Goal: Task Accomplishment & Management: Use online tool/utility

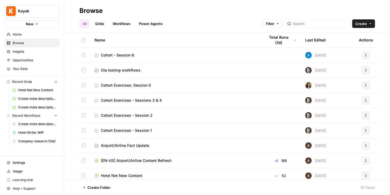
click at [21, 43] on span "Browse" at bounding box center [35, 43] width 45 height 5
click at [40, 89] on span "Hotel Net New Content" at bounding box center [37, 90] width 39 height 5
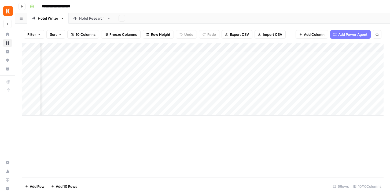
scroll to position [0, 71]
click at [88, 20] on div "Hotel Research" at bounding box center [92, 18] width 26 height 5
click at [270, 100] on div "Add Column" at bounding box center [203, 110] width 362 height 134
click at [304, 101] on div "Add Column" at bounding box center [203, 110] width 362 height 134
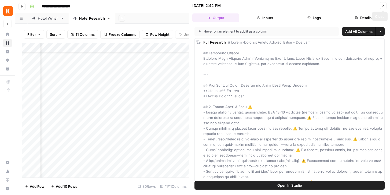
click at [385, 3] on button "Close" at bounding box center [383, 5] width 7 height 7
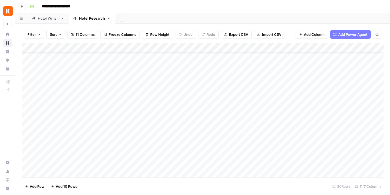
scroll to position [346, 0]
click at [55, 75] on div "Add Column" at bounding box center [203, 110] width 362 height 134
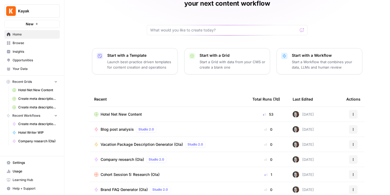
scroll to position [47, 0]
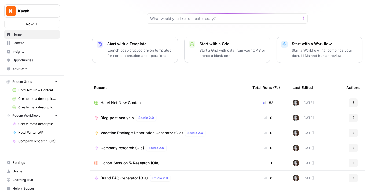
click at [15, 43] on span "Browse" at bounding box center [35, 43] width 45 height 5
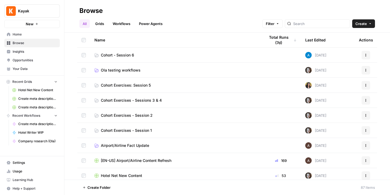
click at [104, 57] on td "Cohort - Session 6" at bounding box center [175, 55] width 171 height 15
click at [104, 55] on span "Cohort - Session 6" at bounding box center [117, 54] width 33 height 5
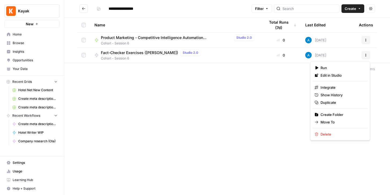
click at [365, 56] on icon "button" at bounding box center [366, 54] width 3 height 3
click at [328, 102] on span "Duplicate" at bounding box center [342, 102] width 43 height 5
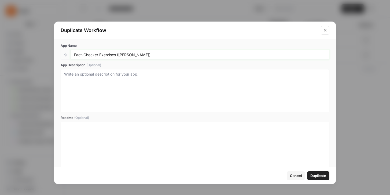
drag, startPoint x: 119, startPoint y: 54, endPoint x: 131, endPoint y: 54, distance: 12.1
click at [131, 54] on input "Fact-Checker Exercises ([PERSON_NAME])" at bounding box center [200, 54] width 252 height 5
type input "Fact-Checker Exercises (Ola)"
click at [320, 174] on span "Duplicate" at bounding box center [319, 175] width 16 height 5
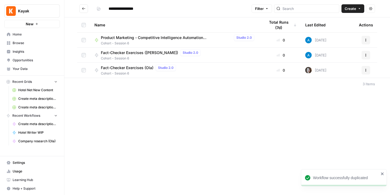
click at [97, 69] on icon at bounding box center [96, 70] width 3 height 4
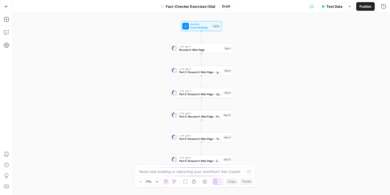
click at [199, 7] on span "Fact-Checker Exercises (Ola)" at bounding box center [191, 6] width 50 height 5
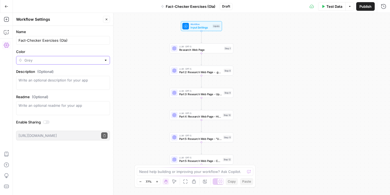
click at [91, 61] on input "Color" at bounding box center [62, 59] width 77 height 5
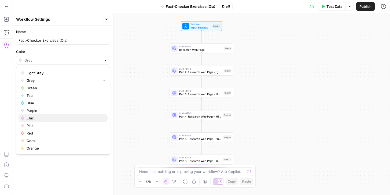
click at [45, 117] on span "Lilac" at bounding box center [65, 117] width 77 height 5
type input "Lilac"
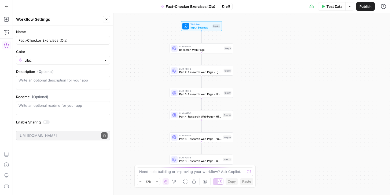
click at [3, 9] on button "Go Back" at bounding box center [7, 7] width 10 height 10
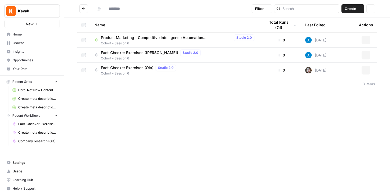
type input "**********"
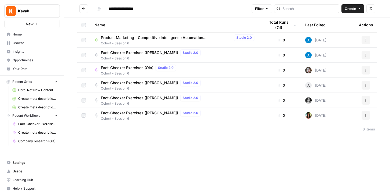
click at [136, 68] on span "Fact-Checker Exercises (Ola)" at bounding box center [127, 67] width 53 height 5
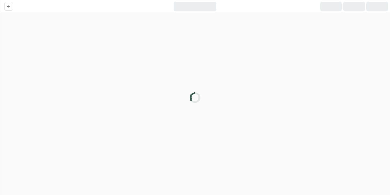
click at [136, 68] on div at bounding box center [195, 97] width 390 height 195
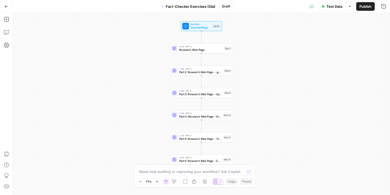
click at [331, 3] on button "Test Data" at bounding box center [332, 6] width 28 height 9
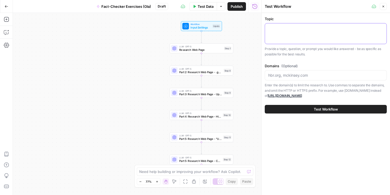
click at [292, 30] on textarea "Topic" at bounding box center [326, 28] width 115 height 5
type textarea "tips for flying"
click at [385, 6] on icon "button" at bounding box center [383, 6] width 3 height 3
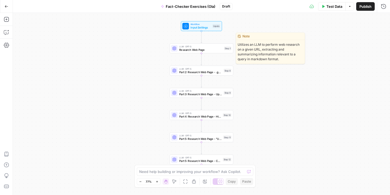
click at [197, 51] on span "Research Web Page" at bounding box center [200, 50] width 43 height 4
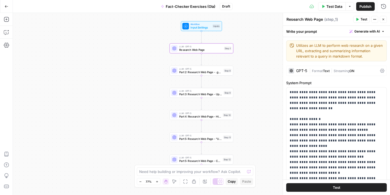
click at [300, 72] on div "GPT-5" at bounding box center [301, 71] width 11 height 4
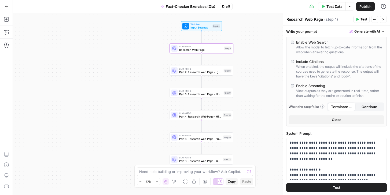
scroll to position [209, 0]
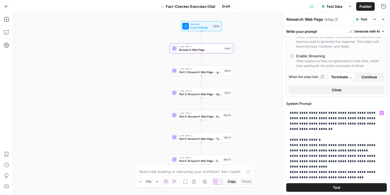
click at [339, 190] on button "Test" at bounding box center [337, 187] width 101 height 9
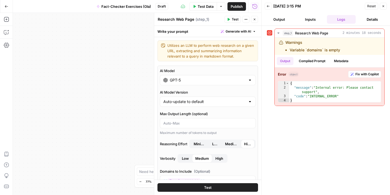
click at [384, 8] on button "Close" at bounding box center [383, 6] width 7 height 7
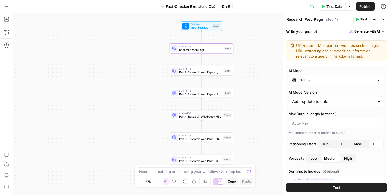
click at [203, 52] on div "LLM · GPT-5 Research Web Page Step 1 Copy step Delete step Edit Note Test" at bounding box center [202, 48] width 64 height 10
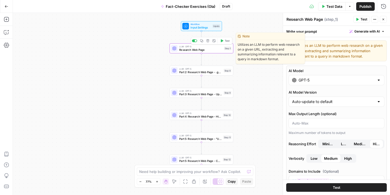
click at [203, 43] on div "Copy step Delete step Edit Note Test" at bounding box center [211, 41] width 41 height 8
click at [203, 25] on span "Workflow" at bounding box center [201, 24] width 20 height 3
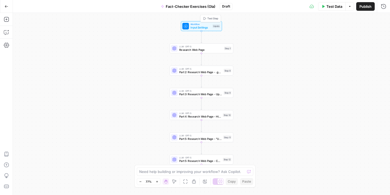
type textarea "Inputs"
click at [316, 65] on input "Domains (Optional)" at bounding box center [340, 64] width 86 height 5
click at [314, 65] on input "Domains (Optional)" at bounding box center [340, 64] width 86 height 5
click at [312, 42] on input "Topic" at bounding box center [340, 43] width 86 height 5
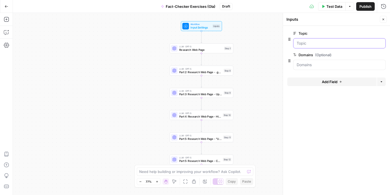
click at [312, 42] on input "Topic" at bounding box center [340, 43] width 86 height 5
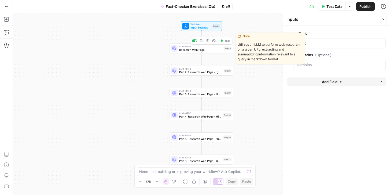
click at [204, 46] on span "LLM · GPT-5" at bounding box center [200, 46] width 43 height 3
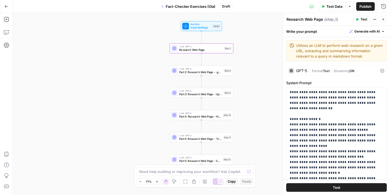
click at [307, 30] on div "Write your prompt Generate with AI" at bounding box center [336, 31] width 107 height 11
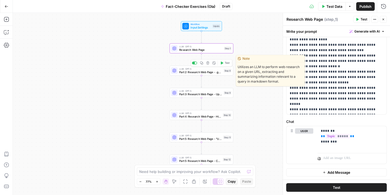
click at [201, 73] on span "Part 2: Research Web Page - .gov / .edu Only" at bounding box center [200, 72] width 43 height 4
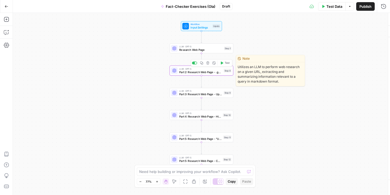
type textarea "Part 2: Research Web Page - .gov / .edu Only"
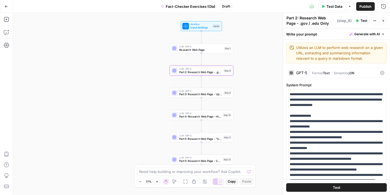
scroll to position [0, 0]
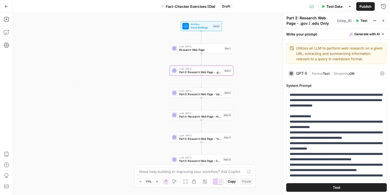
click at [197, 52] on div "LLM · GPT-5 Research Web Page Step 1 Copy step Delete step Edit Note Test" at bounding box center [202, 48] width 64 height 10
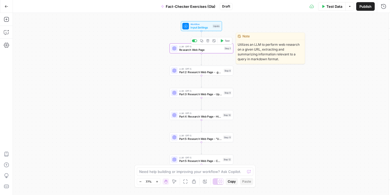
type textarea "Research Web Page"
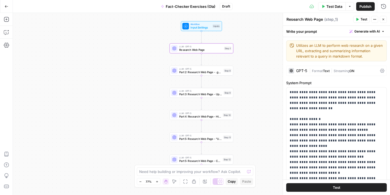
click at [337, 6] on span "Test Data" at bounding box center [335, 6] width 16 height 5
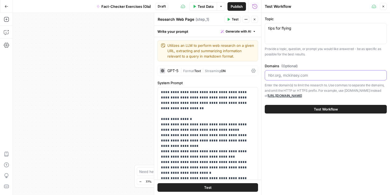
click at [311, 75] on input "Domains (Optional)" at bounding box center [326, 74] width 115 height 5
type input "[DOMAIN_NAME], [DOMAIN_NAME], [DOMAIN_NAME]"
click at [327, 109] on span "Test Workflow" at bounding box center [326, 108] width 24 height 5
click at [312, 109] on button "Test Workflow" at bounding box center [326, 109] width 122 height 9
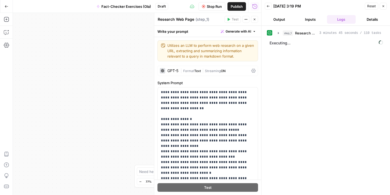
click at [238, 6] on span "Publish" at bounding box center [237, 6] width 12 height 5
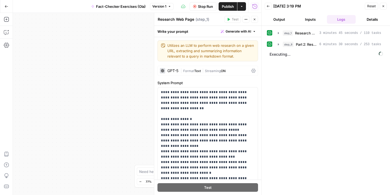
click at [244, 6] on button "Actions" at bounding box center [242, 6] width 9 height 9
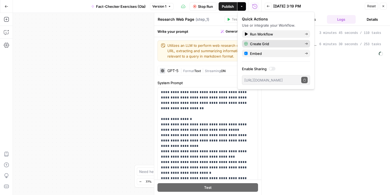
click at [254, 43] on span "Create Grid" at bounding box center [275, 43] width 50 height 5
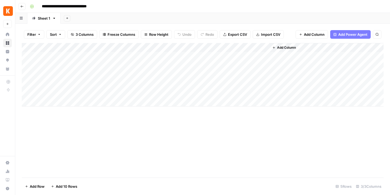
click at [91, 57] on div "Add Column" at bounding box center [203, 74] width 362 height 63
type textarea "**********"
click at [100, 68] on div "Add Column" at bounding box center [203, 74] width 362 height 63
click at [20, 5] on icon "button" at bounding box center [21, 6] width 3 height 3
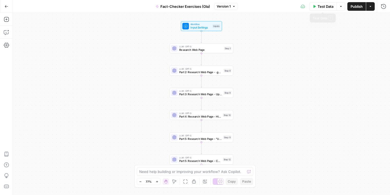
click at [324, 7] on span "Test Data" at bounding box center [326, 6] width 16 height 5
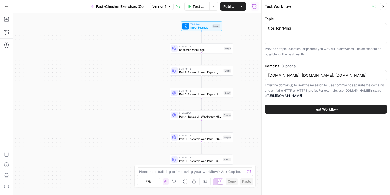
click at [300, 108] on button "Test Workflow" at bounding box center [326, 109] width 122 height 9
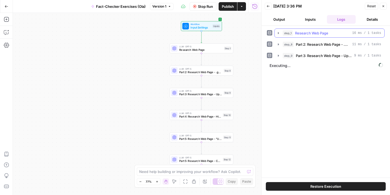
click at [279, 32] on icon "button" at bounding box center [279, 33] width 4 height 4
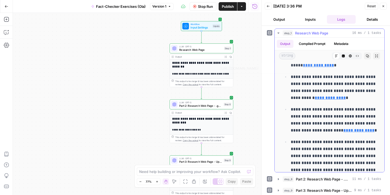
scroll to position [105, 0]
click at [228, 8] on span "Publish" at bounding box center [228, 6] width 12 height 5
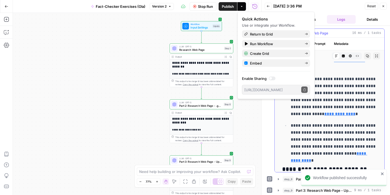
scroll to position [374, 0]
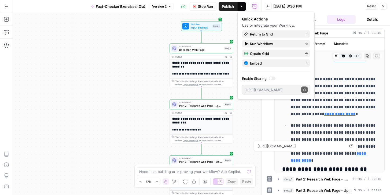
click at [3, 7] on button "Go Back" at bounding box center [7, 7] width 10 height 10
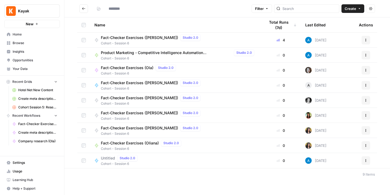
drag, startPoint x: 3, startPoint y: 7, endPoint x: 1, endPoint y: 21, distance: 14.7
click at [1, 22] on div "Kayak New" at bounding box center [32, 14] width 64 height 28
type input "**********"
click at [353, 7] on span "Create" at bounding box center [351, 8] width 12 height 5
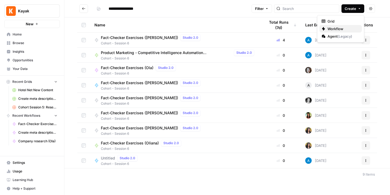
click at [337, 30] on span "Workflow" at bounding box center [343, 28] width 30 height 5
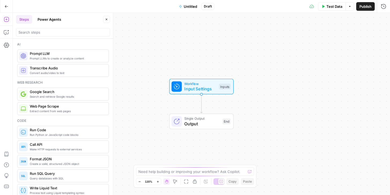
click at [193, 8] on span "Untitled" at bounding box center [190, 6] width 13 height 5
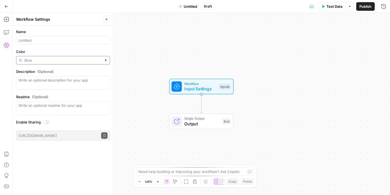
click at [57, 61] on input "Color" at bounding box center [62, 59] width 77 height 5
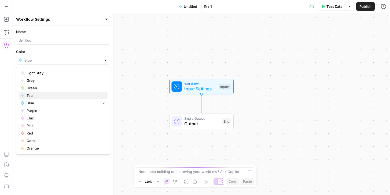
click at [41, 95] on span "Teal" at bounding box center [65, 95] width 77 height 5
type input "Teal"
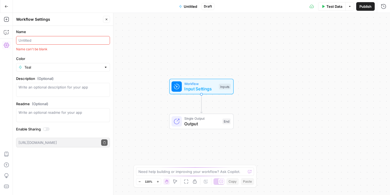
click at [36, 40] on input "Name" at bounding box center [63, 40] width 89 height 5
click at [199, 85] on span "Workflow" at bounding box center [200, 83] width 32 height 5
click at [316, 35] on button "Add Field" at bounding box center [332, 36] width 89 height 9
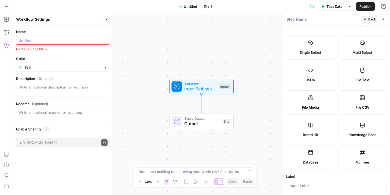
scroll to position [36, 0]
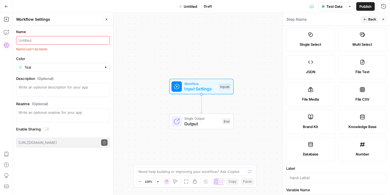
click at [44, 39] on input "Name" at bounding box center [63, 40] width 89 height 5
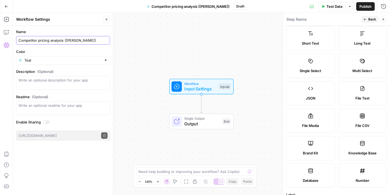
scroll to position [0, 0]
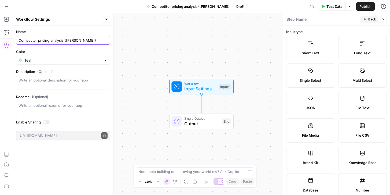
type input "Competitor pricing analysis ([PERSON_NAME])"
click at [316, 50] on label "Short Text" at bounding box center [311, 48] width 49 height 24
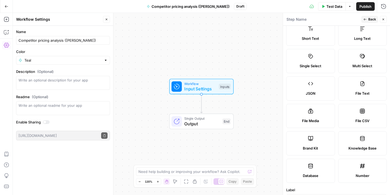
scroll to position [37, 0]
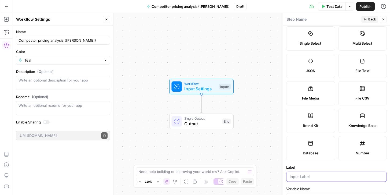
click at [300, 179] on input "Label" at bounding box center [337, 176] width 94 height 5
type input "Competitor URL"
click at [368, 21] on button "Back" at bounding box center [370, 19] width 17 height 7
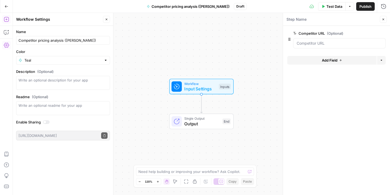
click at [5, 17] on icon "button" at bounding box center [6, 19] width 5 height 5
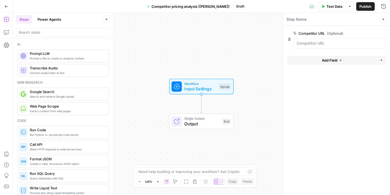
click at [34, 29] on div at bounding box center [63, 32] width 94 height 9
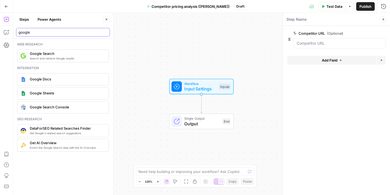
type input "google"
click at [54, 56] on span "Google Search" at bounding box center [67, 53] width 75 height 5
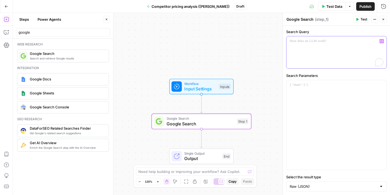
click at [310, 42] on p "To enrich screen reader interactions, please activate Accessibility in Grammarl…" at bounding box center [337, 40] width 94 height 5
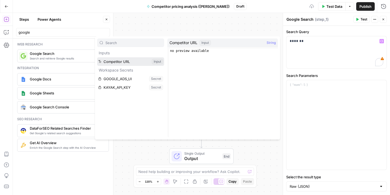
click at [122, 58] on button "Select variable Competitor URL" at bounding box center [130, 61] width 67 height 9
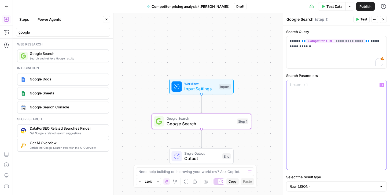
click at [318, 85] on p at bounding box center [337, 84] width 94 height 5
drag, startPoint x: 312, startPoint y: 84, endPoint x: 239, endPoint y: 84, distance: 73.0
click at [239, 84] on body "Kayak New Home Browse Insights Opportunities Your Data Recent Grids Hotel Net N…" at bounding box center [195, 97] width 390 height 195
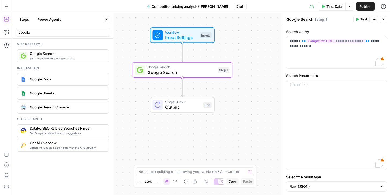
drag, startPoint x: 210, startPoint y: 49, endPoint x: 191, endPoint y: -2, distance: 54.5
click at [191, 0] on html "Kayak New Home Browse Insights Opportunities Your Data Recent Grids Hotel Net N…" at bounding box center [195, 97] width 390 height 195
click at [327, 7] on span "Test Data" at bounding box center [335, 6] width 16 height 5
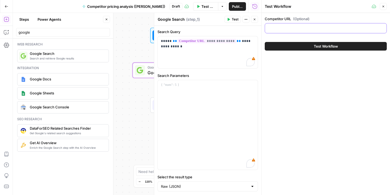
click at [282, 26] on input "Competitor URL (Optional)" at bounding box center [326, 28] width 115 height 5
paste input "[DOMAIN_NAME]"
type input "[DOMAIN_NAME]"
click at [385, 6] on icon "button" at bounding box center [383, 6] width 3 height 3
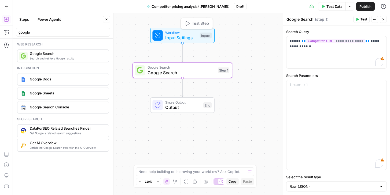
click at [175, 38] on span "Input Settings" at bounding box center [181, 37] width 32 height 6
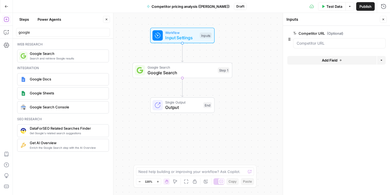
click at [331, 7] on span "Test Data" at bounding box center [335, 6] width 16 height 5
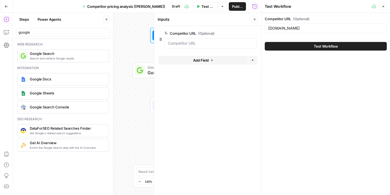
click at [304, 45] on button "Test Workflow" at bounding box center [326, 46] width 122 height 9
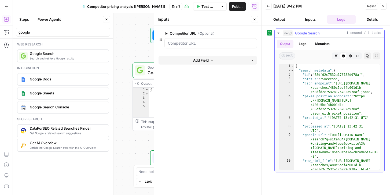
type textarea "**********"
click at [355, 68] on div "{ "search_metadata" : { "id" : "68dfd2c7532a176782d978af" , "status" : "Success…" at bounding box center [337, 121] width 86 height 114
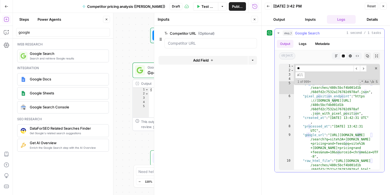
scroll to position [102, 0]
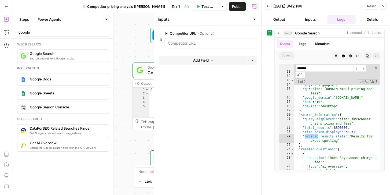
type input "*******"
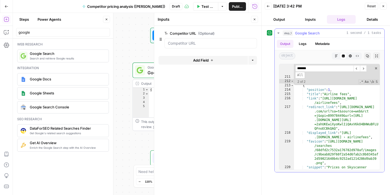
scroll to position [3545, 0]
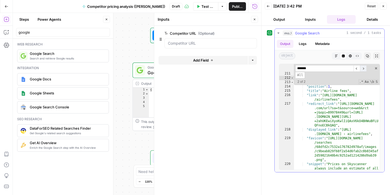
click at [364, 69] on span "​" at bounding box center [363, 68] width 6 height 7
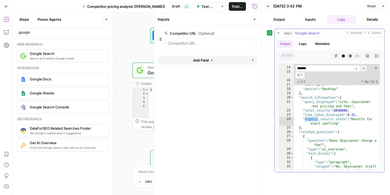
scroll to position [119, 0]
click at [357, 68] on span "​" at bounding box center [357, 68] width 6 height 7
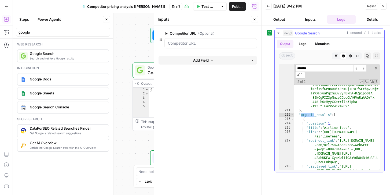
type textarea "**********"
click at [306, 124] on div ""serpapi_link" : "[URL][DOMAIN_NAME] /search.json?engine =google_ai_overview&pa…" at bounding box center [337, 62] width 86 height 320
click at [292, 119] on span "Toggle code folding, rows 213 through 228" at bounding box center [292, 119] width 3 height 4
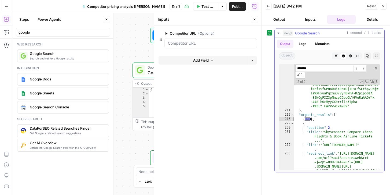
click at [292, 119] on span "Toggle code folding, rows 213 through 228" at bounding box center [292, 119] width 3 height 4
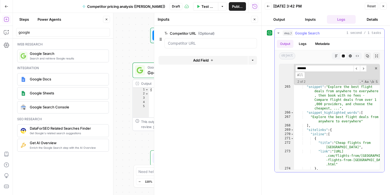
scroll to position [4013, 0]
click at [385, 5] on icon "button" at bounding box center [383, 6] width 3 height 3
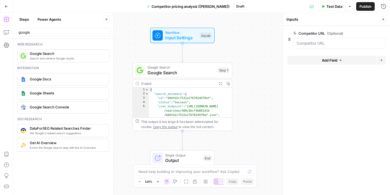
click at [6, 17] on icon "button" at bounding box center [6, 19] width 5 height 5
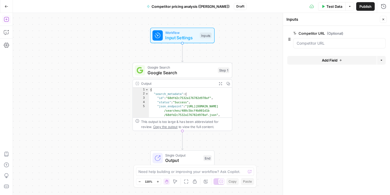
click at [5, 18] on icon "button" at bounding box center [6, 19] width 5 height 5
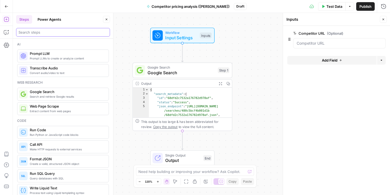
click at [42, 31] on input "search" at bounding box center [63, 32] width 89 height 5
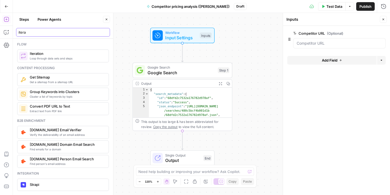
type input "itera"
click at [44, 56] on span "Iteration" at bounding box center [67, 53] width 75 height 5
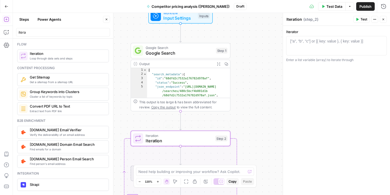
click at [169, 139] on span "Iteration" at bounding box center [179, 140] width 67 height 6
click at [294, 39] on div "["a", "b", "c"] or [{ key: value }, { key: value }]" at bounding box center [327, 40] width 73 height 5
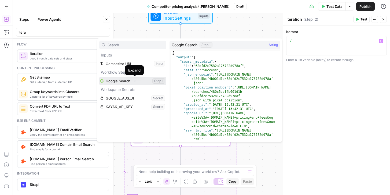
click at [135, 81] on icon "button" at bounding box center [135, 81] width 1 height 2
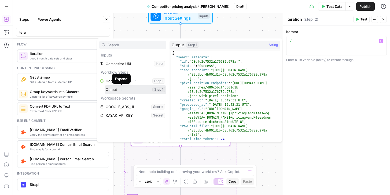
click at [122, 89] on icon "button" at bounding box center [121, 90] width 1 height 2
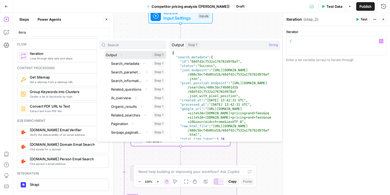
scroll to position [35, 0]
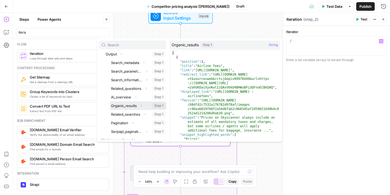
click at [123, 106] on button "Select variable Organic_results" at bounding box center [138, 105] width 56 height 9
type textarea "**********"
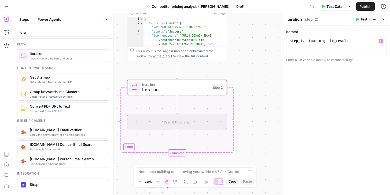
click at [170, 119] on div "Drag & Drop Step" at bounding box center [177, 122] width 100 height 16
click at [155, 120] on div "Drag & Drop Step" at bounding box center [177, 122] width 100 height 16
click at [6, 19] on icon "button" at bounding box center [6, 19] width 5 height 5
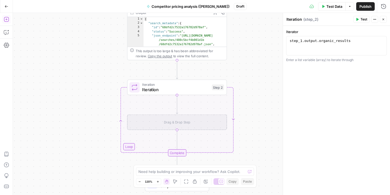
click at [6, 19] on icon "button" at bounding box center [6, 19] width 5 height 5
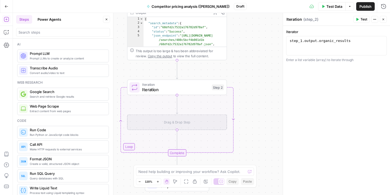
click at [43, 94] on span "Search and retrieve Google results" at bounding box center [67, 96] width 75 height 4
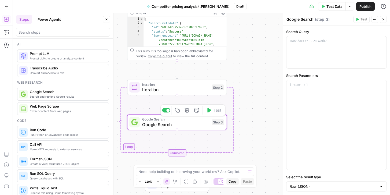
click at [165, 122] on span "Google Search" at bounding box center [175, 124] width 67 height 6
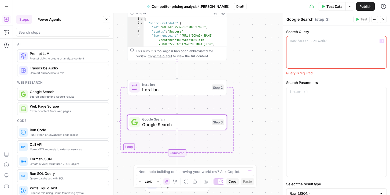
click at [311, 43] on div at bounding box center [337, 52] width 100 height 32
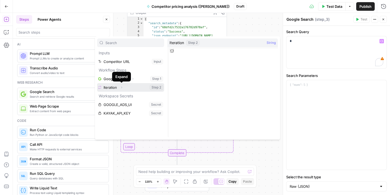
click at [122, 87] on icon "button" at bounding box center [121, 87] width 3 height 3
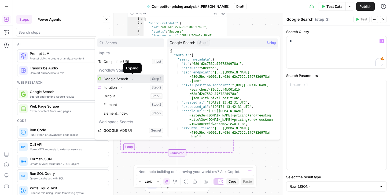
click at [129, 79] on button "Expand" at bounding box center [132, 78] width 7 height 7
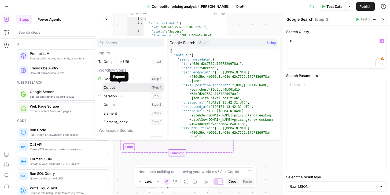
click at [119, 87] on icon "button" at bounding box center [119, 87] width 3 height 3
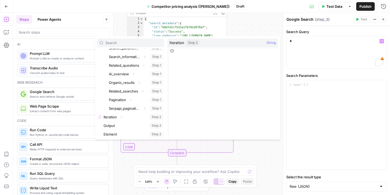
scroll to position [71, 0]
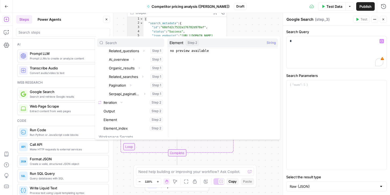
click at [194, 153] on div "Complete" at bounding box center [177, 152] width 100 height 7
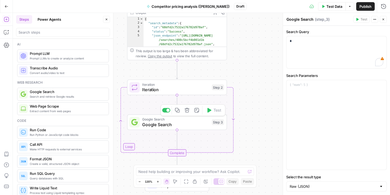
click at [179, 124] on span "Google Search" at bounding box center [175, 124] width 67 height 6
click at [5, 19] on icon "button" at bounding box center [6, 19] width 5 height 5
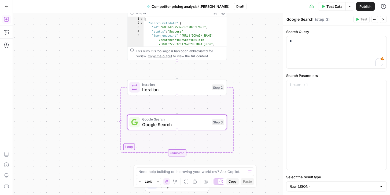
click at [6, 17] on icon "button" at bounding box center [6, 19] width 5 height 5
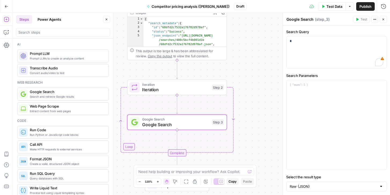
click at [157, 123] on span "Google Search" at bounding box center [175, 124] width 67 height 6
click at [301, 43] on p "*" at bounding box center [337, 40] width 94 height 5
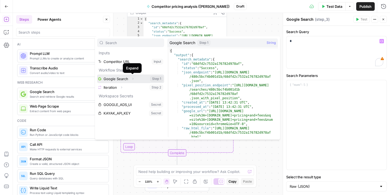
click at [132, 78] on icon "button" at bounding box center [132, 78] width 3 height 3
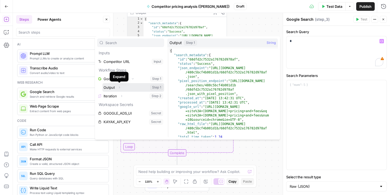
click at [119, 88] on icon "button" at bounding box center [119, 87] width 3 height 3
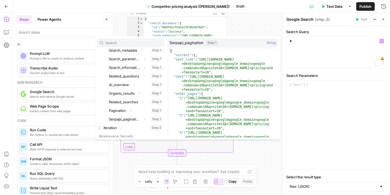
scroll to position [64, 0]
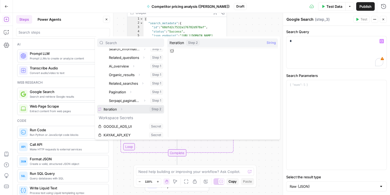
click at [121, 108] on icon "button" at bounding box center [121, 108] width 3 height 3
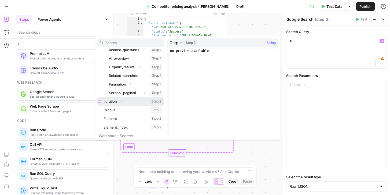
scroll to position [75, 0]
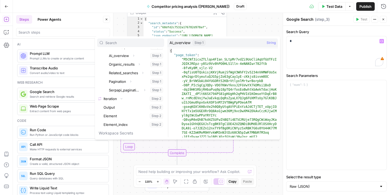
click at [238, 24] on div "Workflow Input Settings Inputs Google Search Google Search Step 1 Output Expand…" at bounding box center [202, 104] width 378 height 182
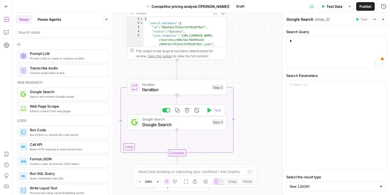
click at [187, 124] on span "Google Search" at bounding box center [175, 124] width 67 height 6
click at [160, 121] on span "Google Search" at bounding box center [175, 124] width 67 height 6
click at [189, 111] on icon "button" at bounding box center [187, 109] width 5 height 5
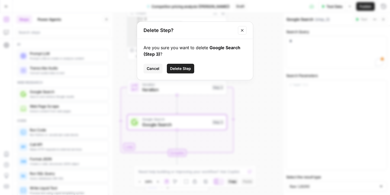
click at [179, 68] on span "Delete Step" at bounding box center [180, 68] width 21 height 5
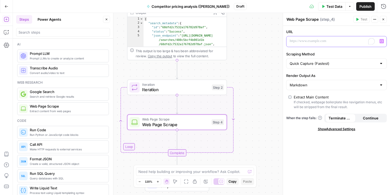
click at [342, 40] on p "To enrich screen reader interactions, please activate Accessibility in Grammarl…" at bounding box center [332, 40] width 85 height 5
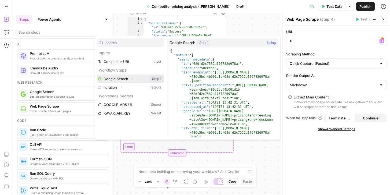
click at [132, 79] on icon "button" at bounding box center [132, 78] width 3 height 3
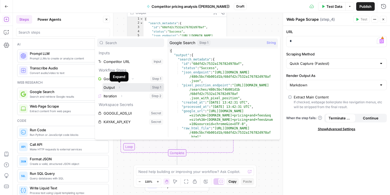
click at [119, 88] on icon "button" at bounding box center [119, 87] width 3 height 3
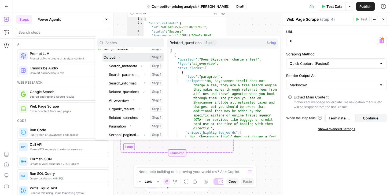
scroll to position [33, 0]
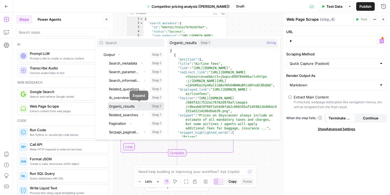
click at [139, 107] on icon "button" at bounding box center [139, 105] width 3 height 3
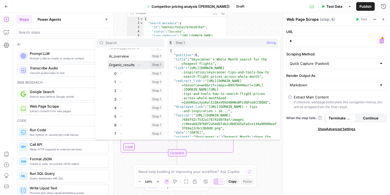
scroll to position [55, 0]
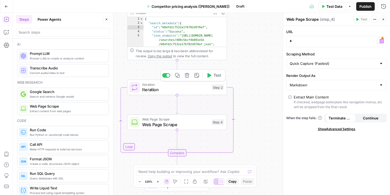
click at [153, 92] on span "Iteration" at bounding box center [175, 89] width 67 height 6
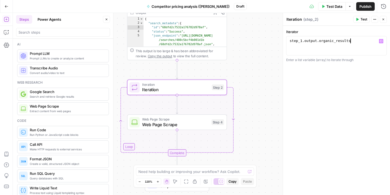
click at [355, 40] on div "step_1 . output . organic_results" at bounding box center [337, 50] width 96 height 24
type textarea "**********"
click at [361, 5] on span "Publish" at bounding box center [366, 6] width 12 height 5
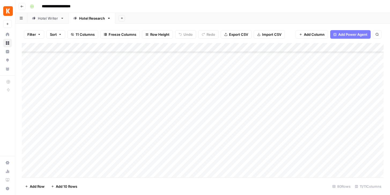
scroll to position [614, 0]
